Goal: Transaction & Acquisition: Download file/media

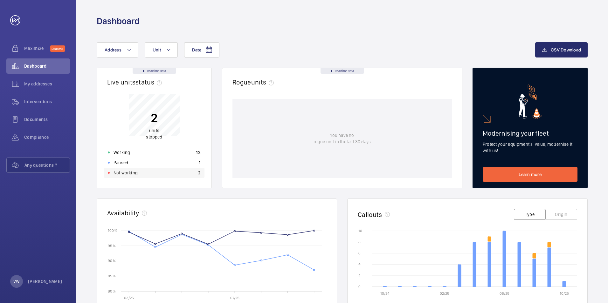
click at [122, 172] on p "Not working" at bounding box center [126, 173] width 24 height 6
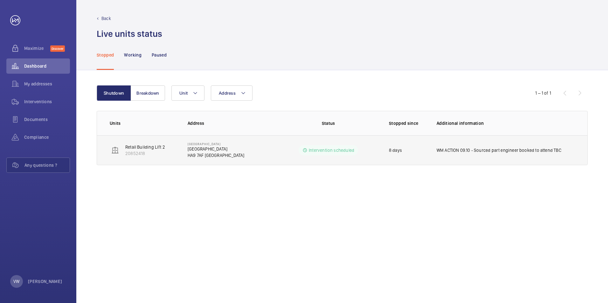
click at [157, 145] on p "Retail Building Lift 2" at bounding box center [145, 147] width 40 height 6
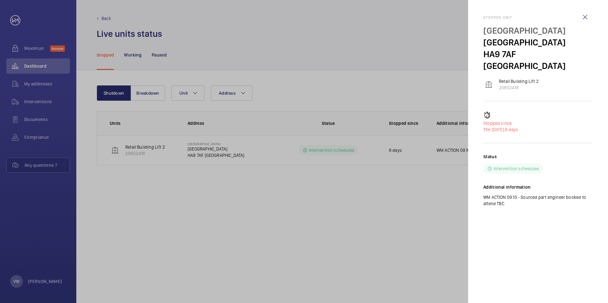
click at [411, 225] on div at bounding box center [304, 151] width 608 height 303
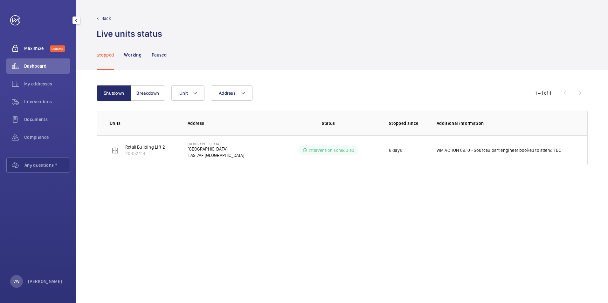
click at [38, 47] on span "Maximize" at bounding box center [37, 48] width 26 height 6
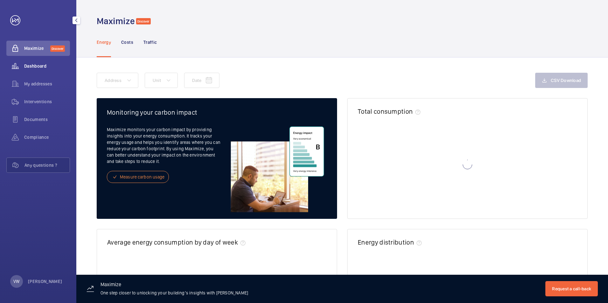
click at [35, 63] on span "Dashboard" at bounding box center [47, 66] width 46 height 6
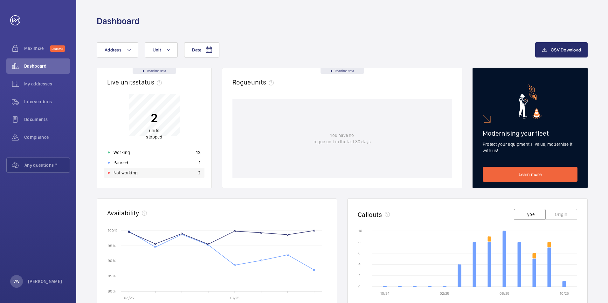
click at [123, 174] on p "Not working" at bounding box center [126, 173] width 24 height 6
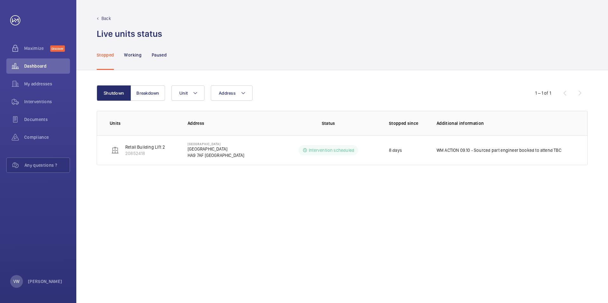
click at [153, 85] on div "Shutdown Breakdown Address Unit 1 – 1 of 1 Units Address Status Stopped since A…" at bounding box center [342, 186] width 532 height 233
click at [151, 90] on button "Breakdown" at bounding box center [148, 93] width 34 height 15
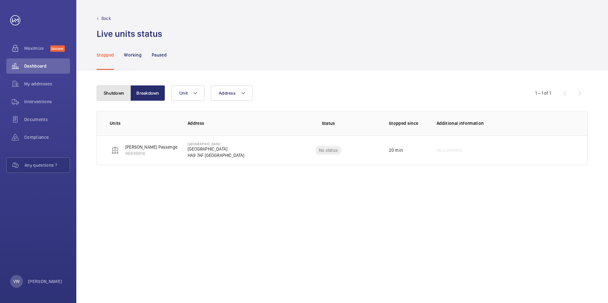
click at [120, 96] on button "Shutdown" at bounding box center [114, 93] width 34 height 15
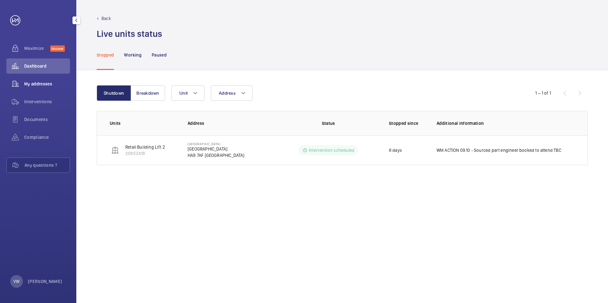
click at [37, 83] on span "My addresses" at bounding box center [47, 84] width 46 height 6
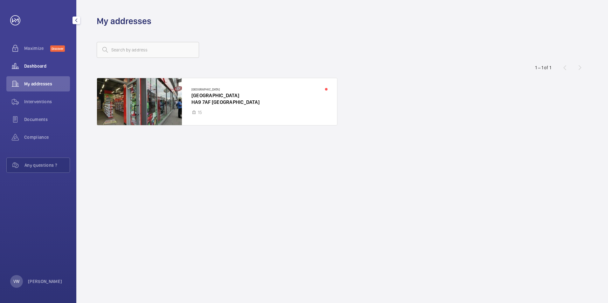
click at [28, 63] on span "Dashboard" at bounding box center [47, 66] width 46 height 6
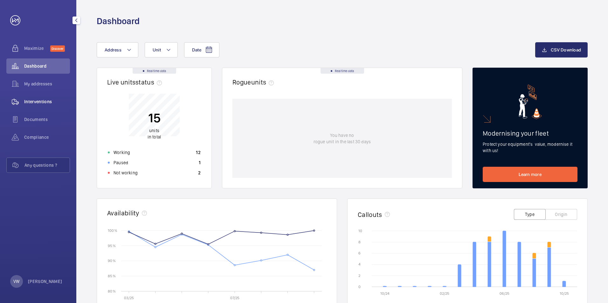
click at [53, 104] on span "Interventions" at bounding box center [47, 102] width 46 height 6
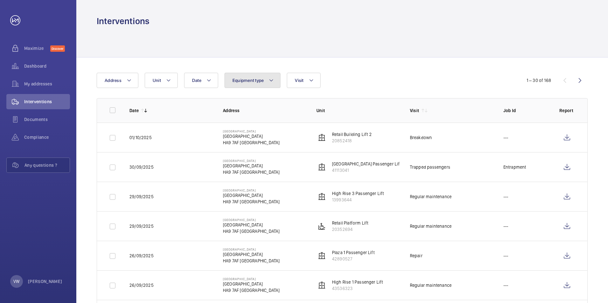
click at [258, 84] on button "Equipment type" at bounding box center [252, 80] width 56 height 15
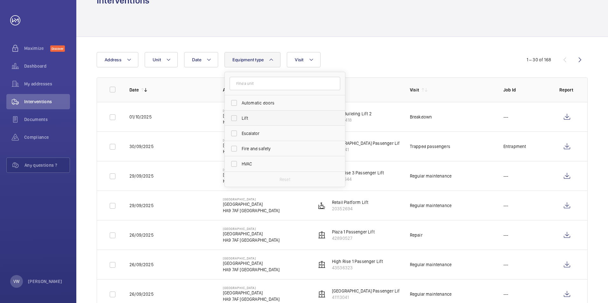
scroll to position [32, 0]
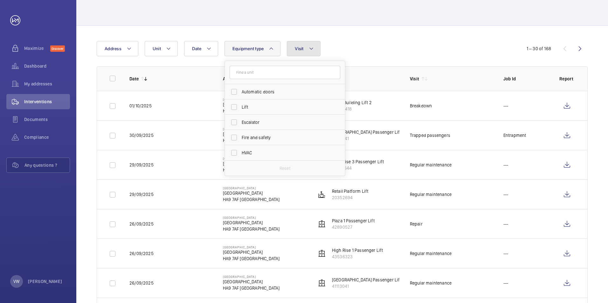
click at [296, 45] on button "Visit" at bounding box center [303, 48] width 33 height 15
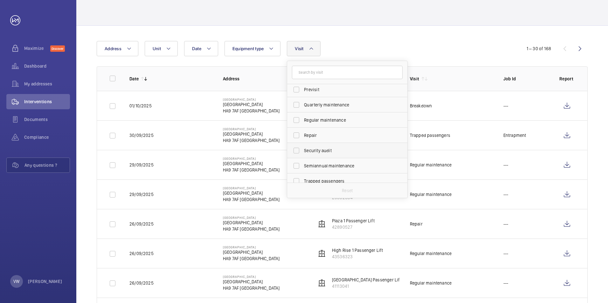
scroll to position [95, 0]
click at [299, 116] on input "Regular maintenance" at bounding box center [296, 118] width 13 height 13
checkbox input "true"
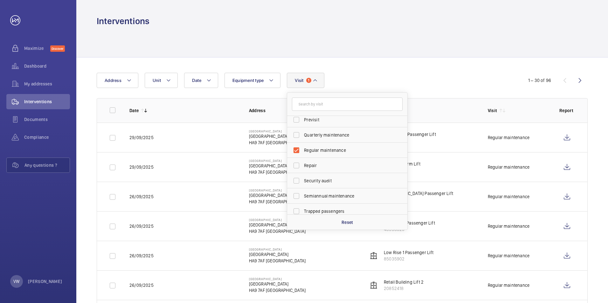
click at [318, 17] on div "Interventions" at bounding box center [342, 21] width 491 height 12
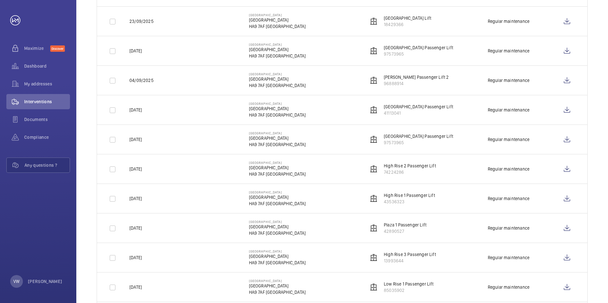
scroll to position [509, 0]
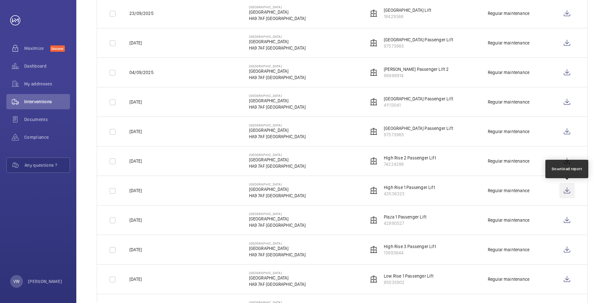
click at [571, 190] on wm-front-icon-button at bounding box center [566, 190] width 15 height 15
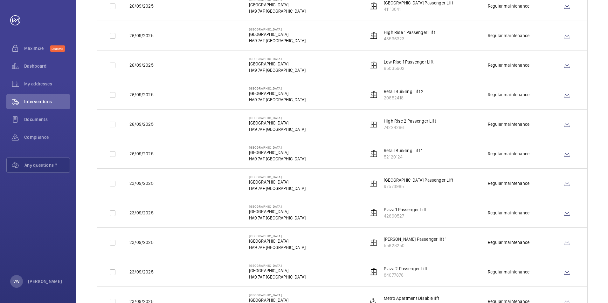
scroll to position [159, 0]
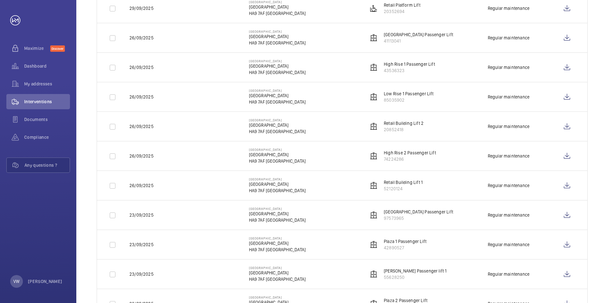
click at [409, 65] on p "High Rise 1 Passenger Lift" at bounding box center [409, 64] width 51 height 6
click at [565, 67] on wm-front-icon-button at bounding box center [566, 67] width 15 height 15
click at [572, 157] on wm-front-icon-button at bounding box center [566, 156] width 15 height 15
